Goal: Information Seeking & Learning: Learn about a topic

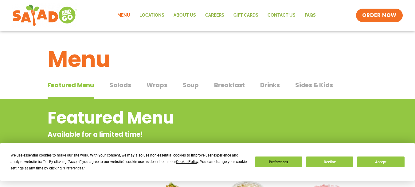
click at [162, 87] on span "Wraps" at bounding box center [157, 84] width 21 height 9
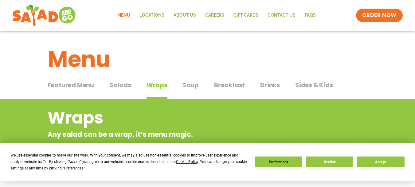
click at [225, 86] on span "Breakfast" at bounding box center [229, 84] width 31 height 9
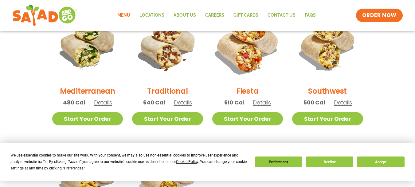
scroll to position [184, 0]
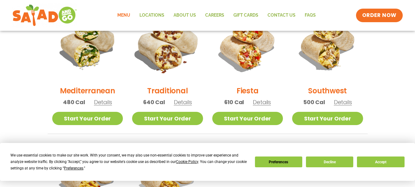
click at [168, 63] on img at bounding box center [167, 44] width 83 height 83
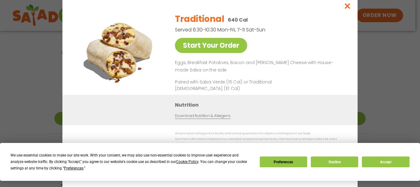
click at [371, 56] on div "Start Your Order Traditional 640 Cal Served 6:30-10:30 Mon-Fri, 7-11 Sat-Sun St…" at bounding box center [210, 93] width 420 height 187
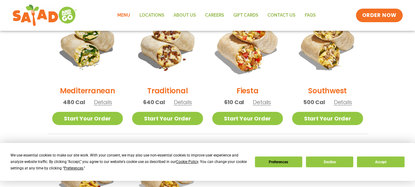
click at [251, 52] on img at bounding box center [247, 44] width 83 height 83
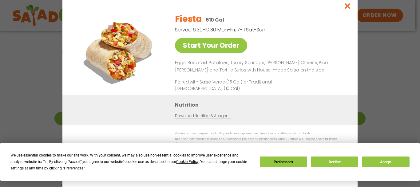
click at [366, 57] on div "Start Your Order Fiesta 610 Cal Served 6:30-10:30 Mon-Fri, 7-11 Sat-Sun Start Y…" at bounding box center [210, 93] width 420 height 187
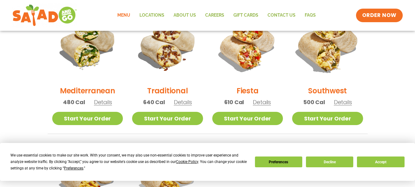
click at [332, 66] on img at bounding box center [327, 44] width 83 height 83
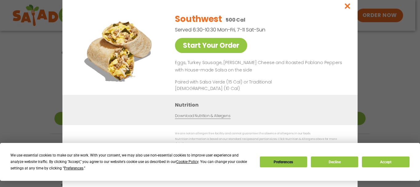
click at [376, 59] on div "Start Your Order Southwest 500 Cal Served 6:30-10:30 Mon-Fri, 7-11 Sat-Sun Star…" at bounding box center [210, 93] width 420 height 187
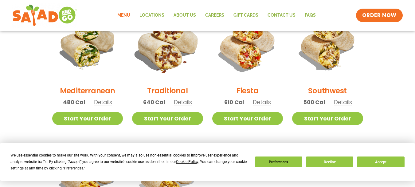
click at [185, 61] on img at bounding box center [167, 44] width 83 height 83
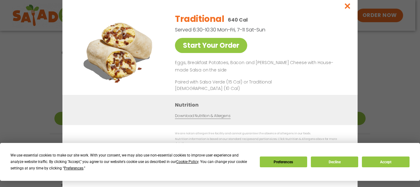
click at [373, 59] on div "Start Your Order Traditional 640 Cal Served 6:30-10:30 Mon-Fri, 7-11 Sat-Sun St…" at bounding box center [210, 93] width 420 height 187
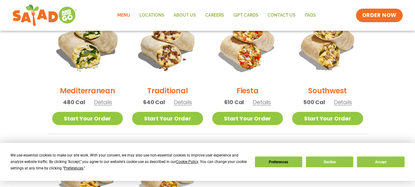
click at [85, 60] on img at bounding box center [87, 44] width 83 height 83
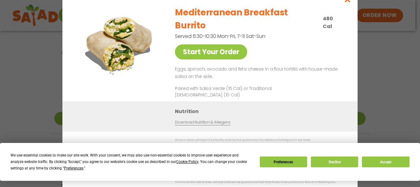
click at [44, 66] on div "Start Your Order Mediterranean Breakfast Burrito 480 Cal Served 6:30-10:30 Mon-…" at bounding box center [210, 93] width 420 height 187
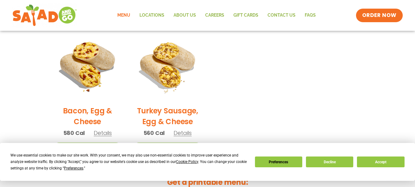
scroll to position [307, 0]
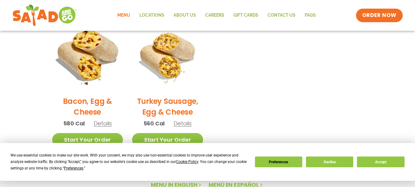
click at [84, 73] on img at bounding box center [87, 55] width 83 height 83
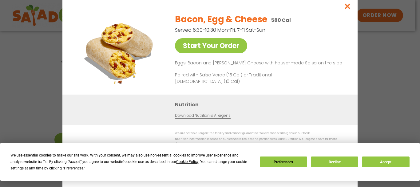
click at [376, 73] on div "Start Your Order Bacon, Egg & Cheese 580 Cal Served 6:30-10:30 Mon-Fri, 7-11 Sa…" at bounding box center [210, 93] width 420 height 187
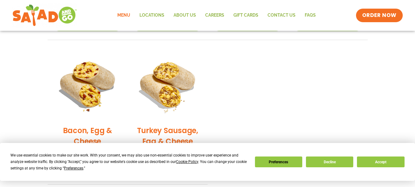
scroll to position [276, 0]
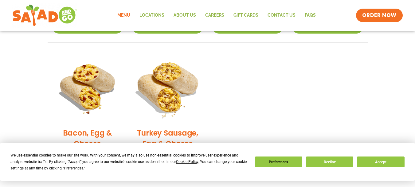
click at [185, 82] on img at bounding box center [167, 86] width 83 height 83
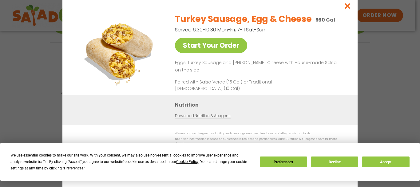
click at [380, 69] on div "Start Your Order Turkey Sausage, Egg & Cheese 560 Cal Served 6:30-10:30 Mon-Fri…" at bounding box center [210, 93] width 420 height 187
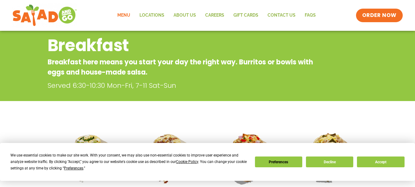
scroll to position [0, 0]
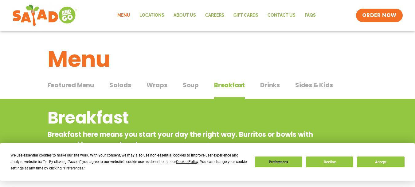
click at [92, 85] on span "Featured Menu" at bounding box center [71, 84] width 46 height 9
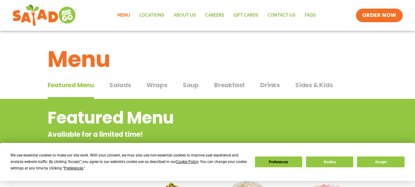
click at [121, 84] on span "Salads" at bounding box center [120, 84] width 22 height 9
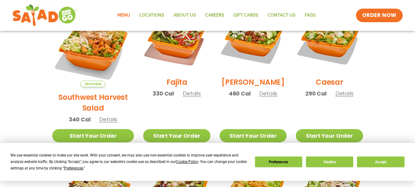
scroll to position [184, 0]
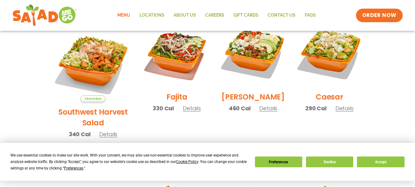
click at [167, 57] on img at bounding box center [176, 53] width 67 height 67
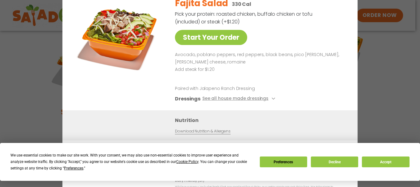
drag, startPoint x: 53, startPoint y: 74, endPoint x: 58, endPoint y: 72, distance: 5.8
click at [53, 73] on div "Start Your Order Fajita Salad 330 Cal Pick your protein: roasted chicken, buffa…" at bounding box center [210, 93] width 420 height 187
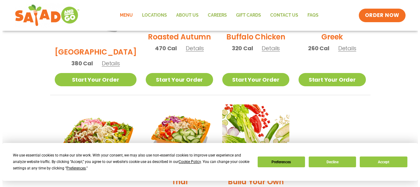
scroll to position [430, 0]
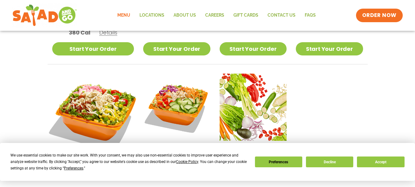
click at [92, 68] on img at bounding box center [93, 114] width 96 height 96
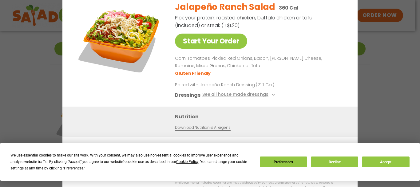
click at [47, 68] on div "Start Your Order Jalapeño Ranch Salad 360 Cal Pick your protein: roasted chicke…" at bounding box center [210, 93] width 420 height 187
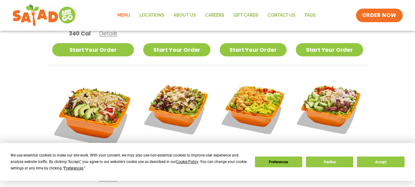
scroll to position [265, 0]
